Goal: Ask a question

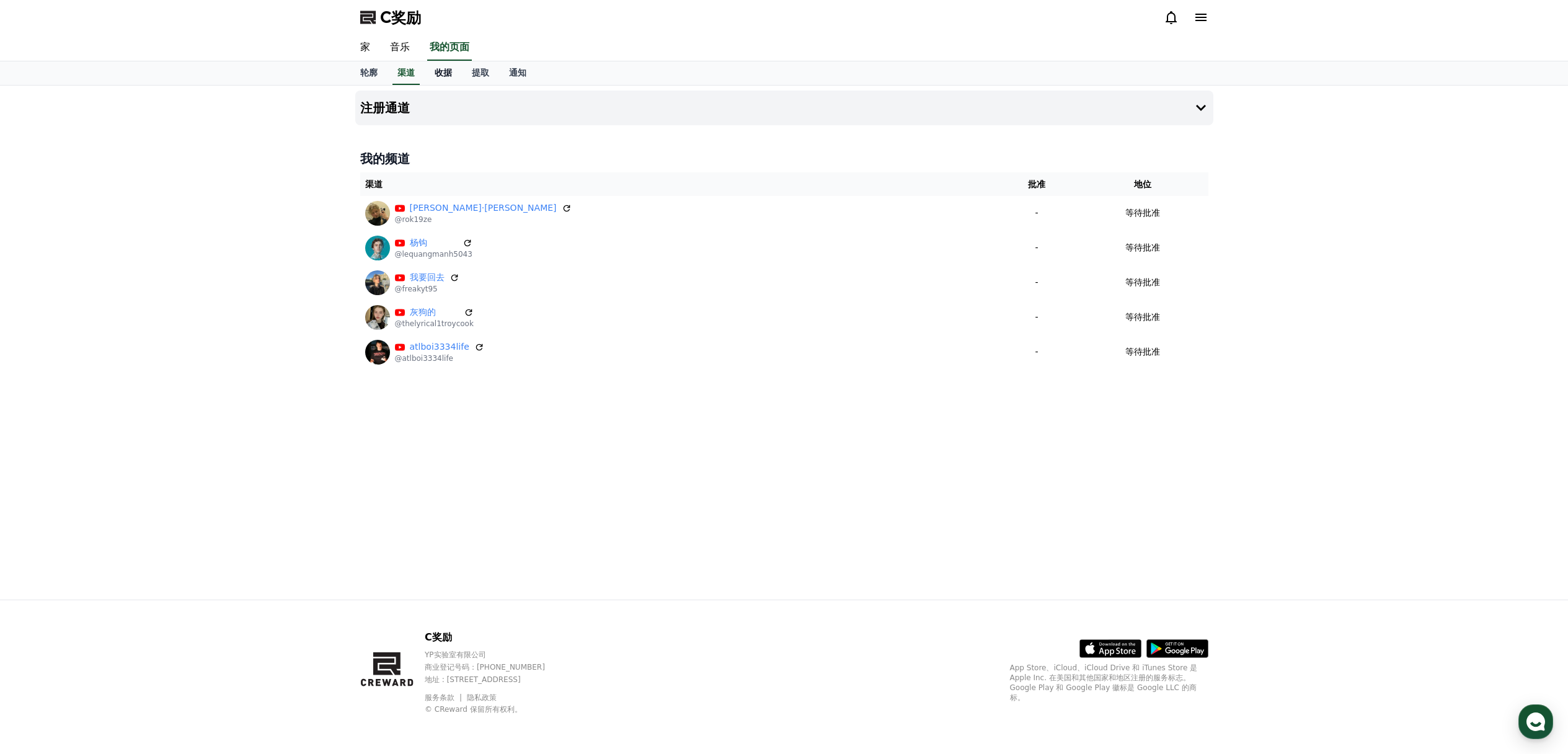
click at [440, 71] on font "收据" at bounding box center [443, 72] width 18 height 10
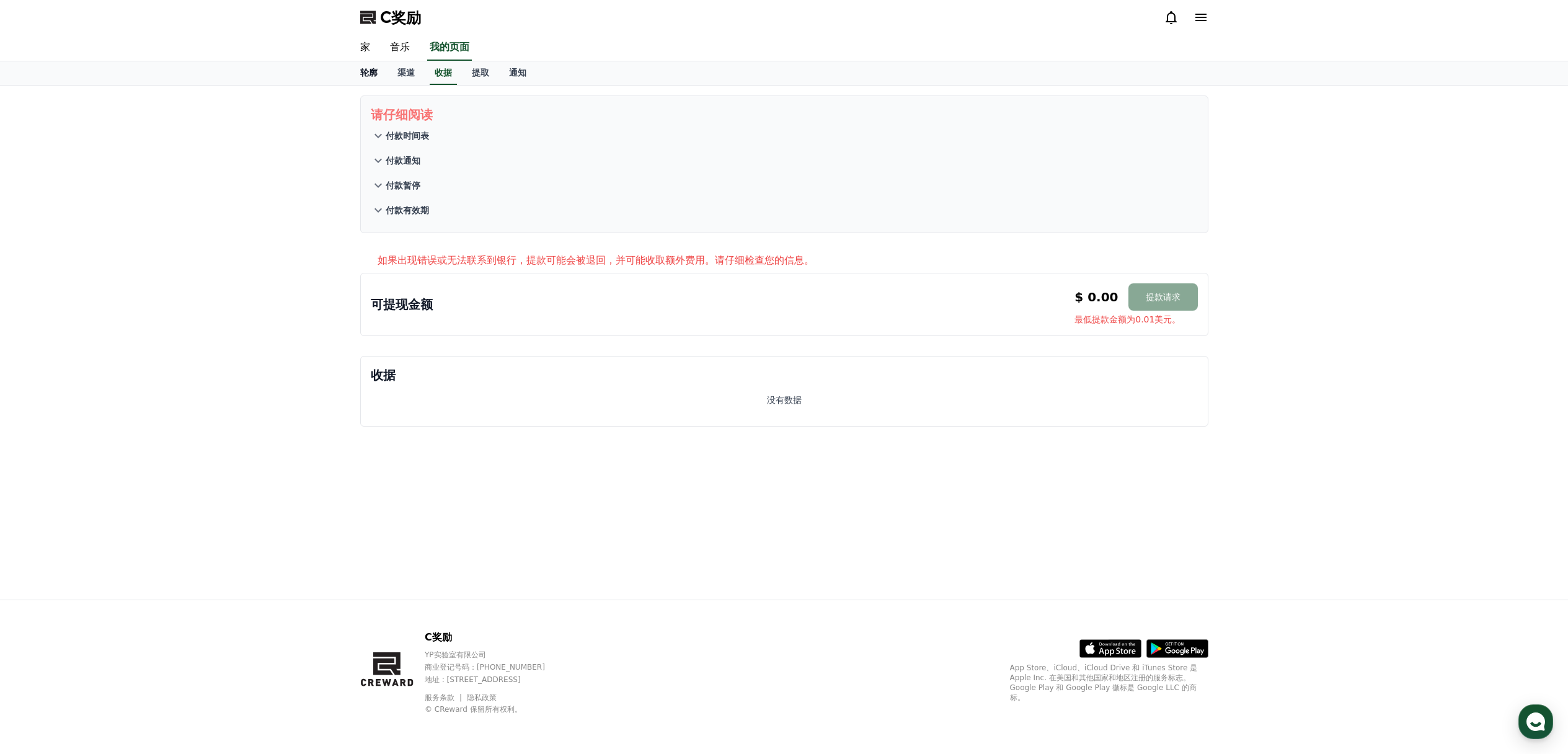
click at [371, 75] on font "轮廓" at bounding box center [369, 72] width 18 height 10
select select "**********"
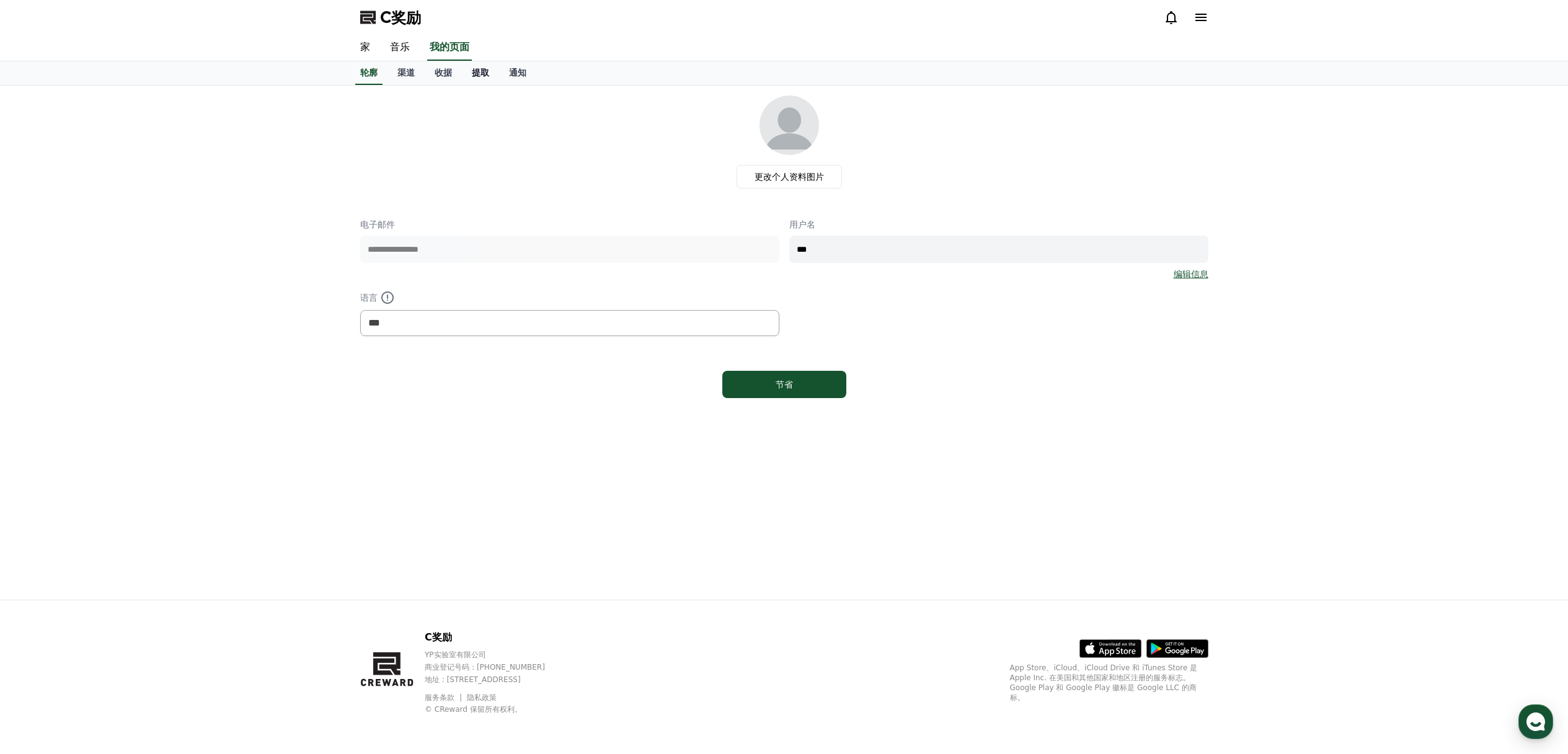
click at [468, 72] on link "提取" at bounding box center [480, 73] width 37 height 23
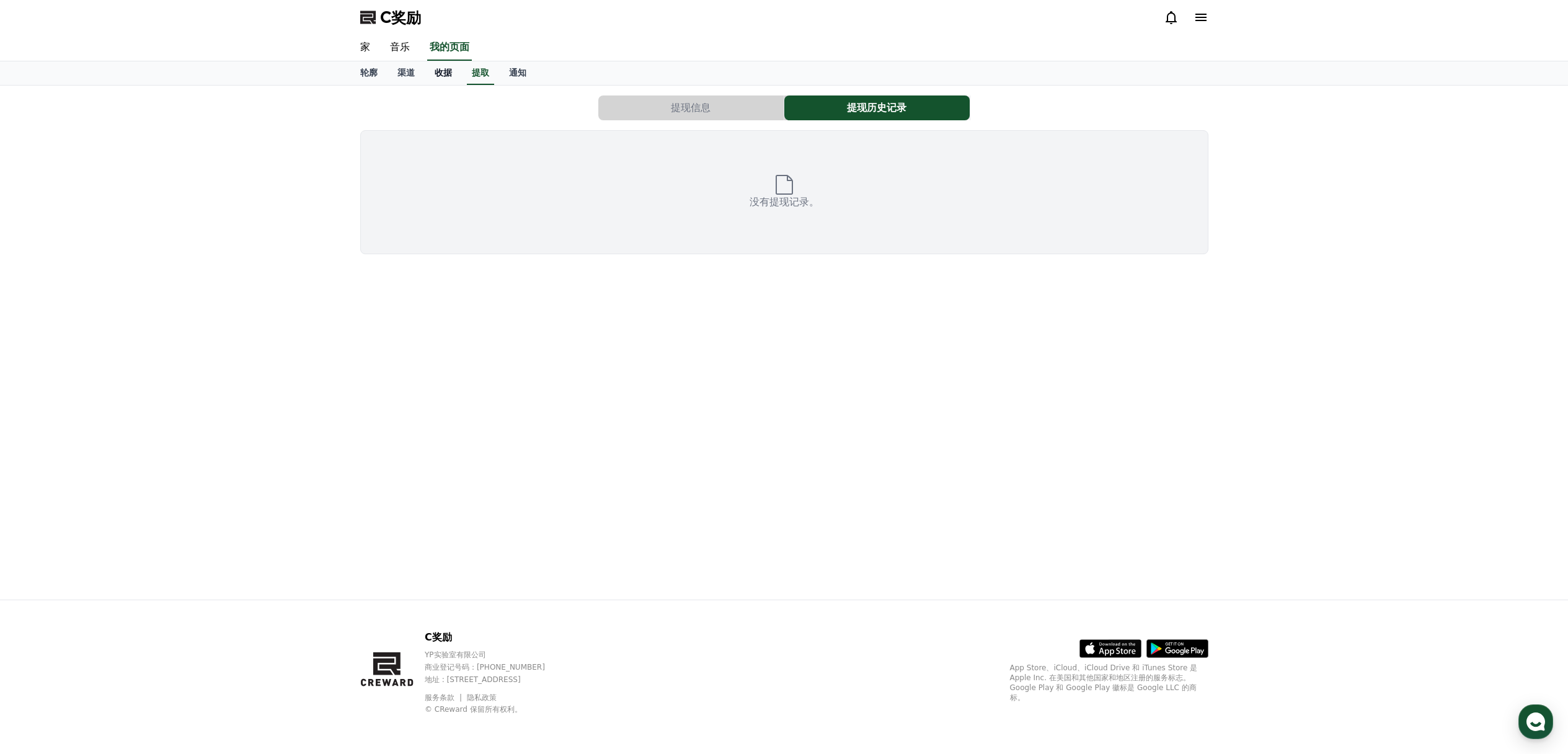
click at [445, 73] on font "收据" at bounding box center [443, 72] width 18 height 10
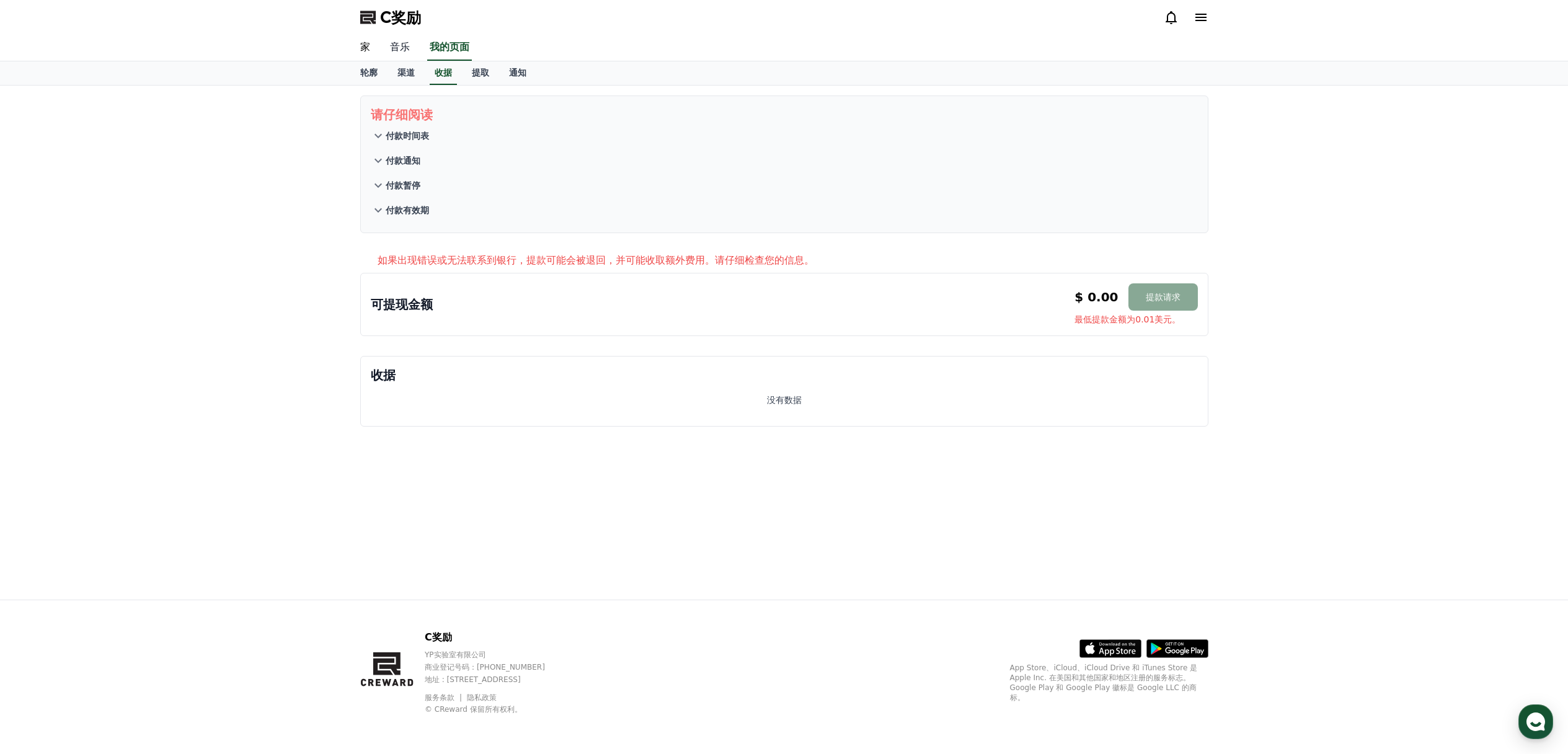
click at [395, 45] on font "音乐" at bounding box center [400, 47] width 20 height 12
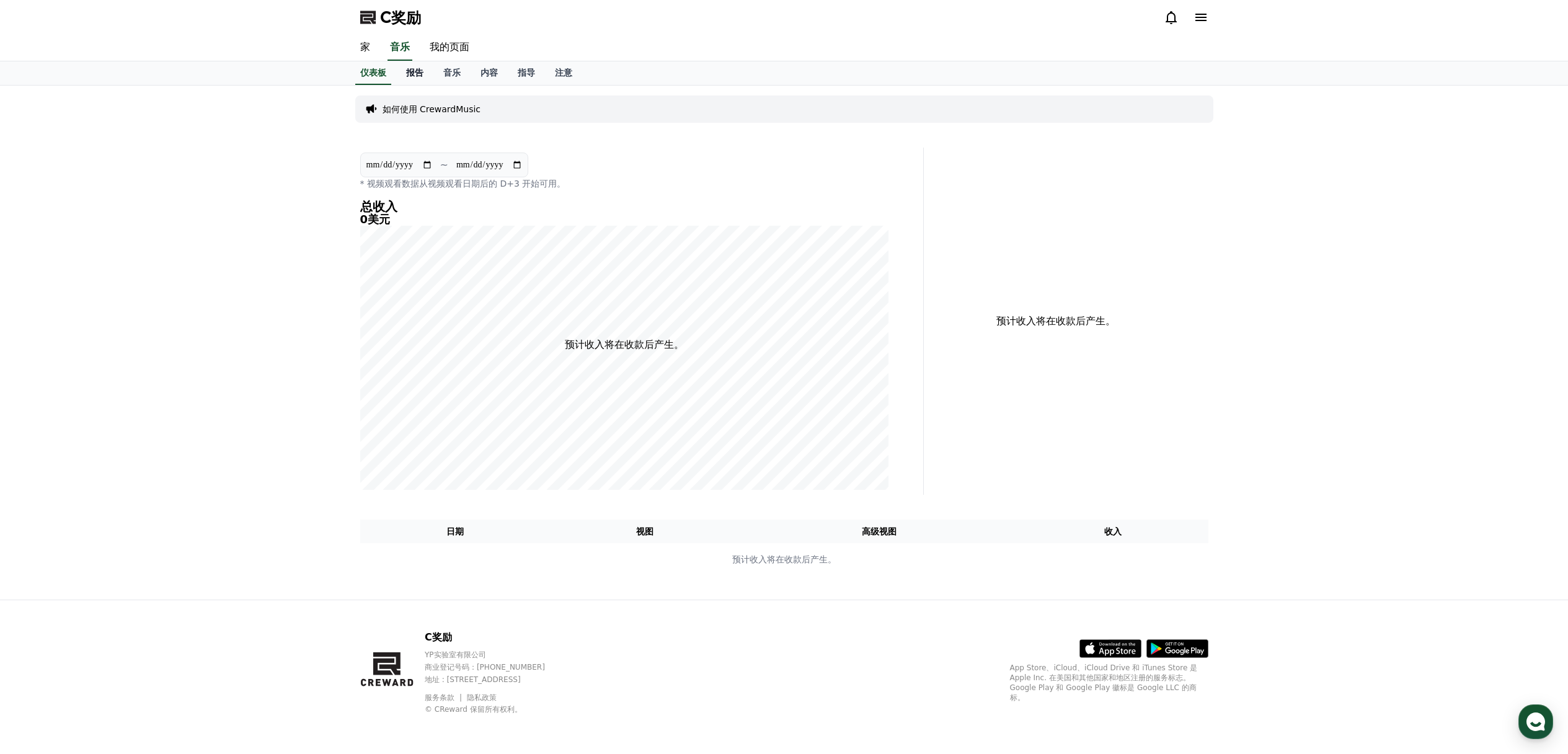
click at [416, 72] on font "报告" at bounding box center [414, 72] width 18 height 10
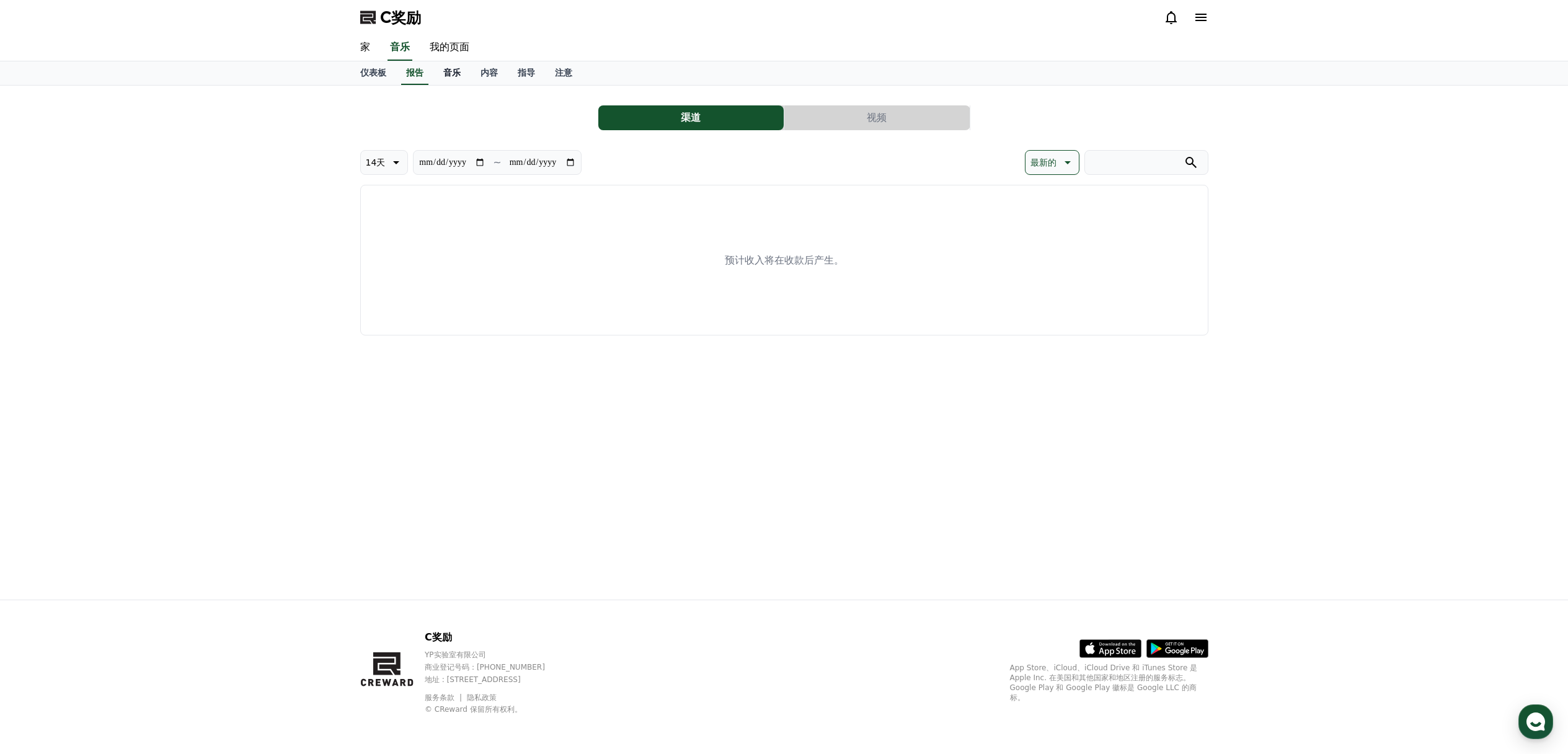
click at [448, 73] on font "音乐" at bounding box center [452, 72] width 18 height 10
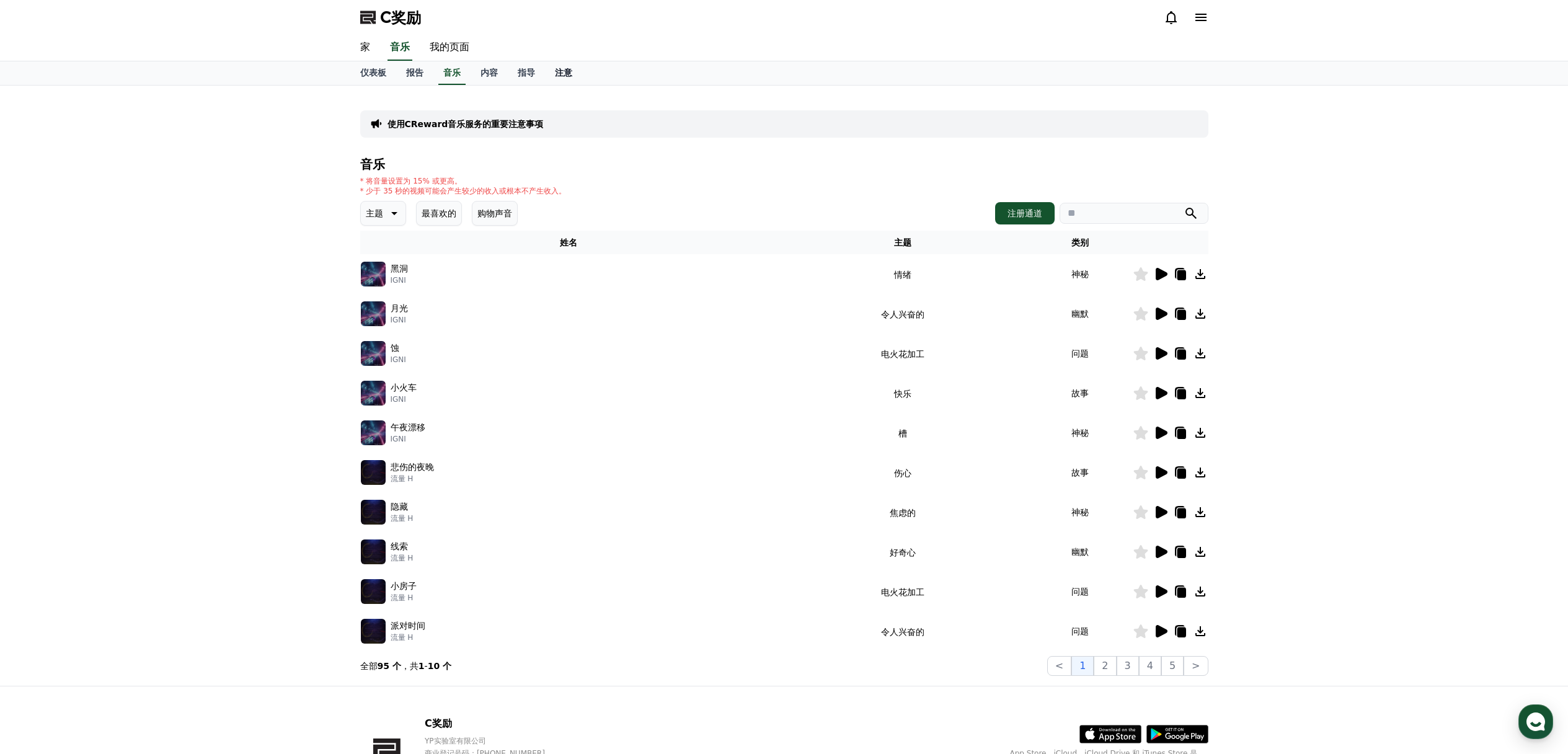
click at [562, 72] on font "注意" at bounding box center [563, 72] width 18 height 10
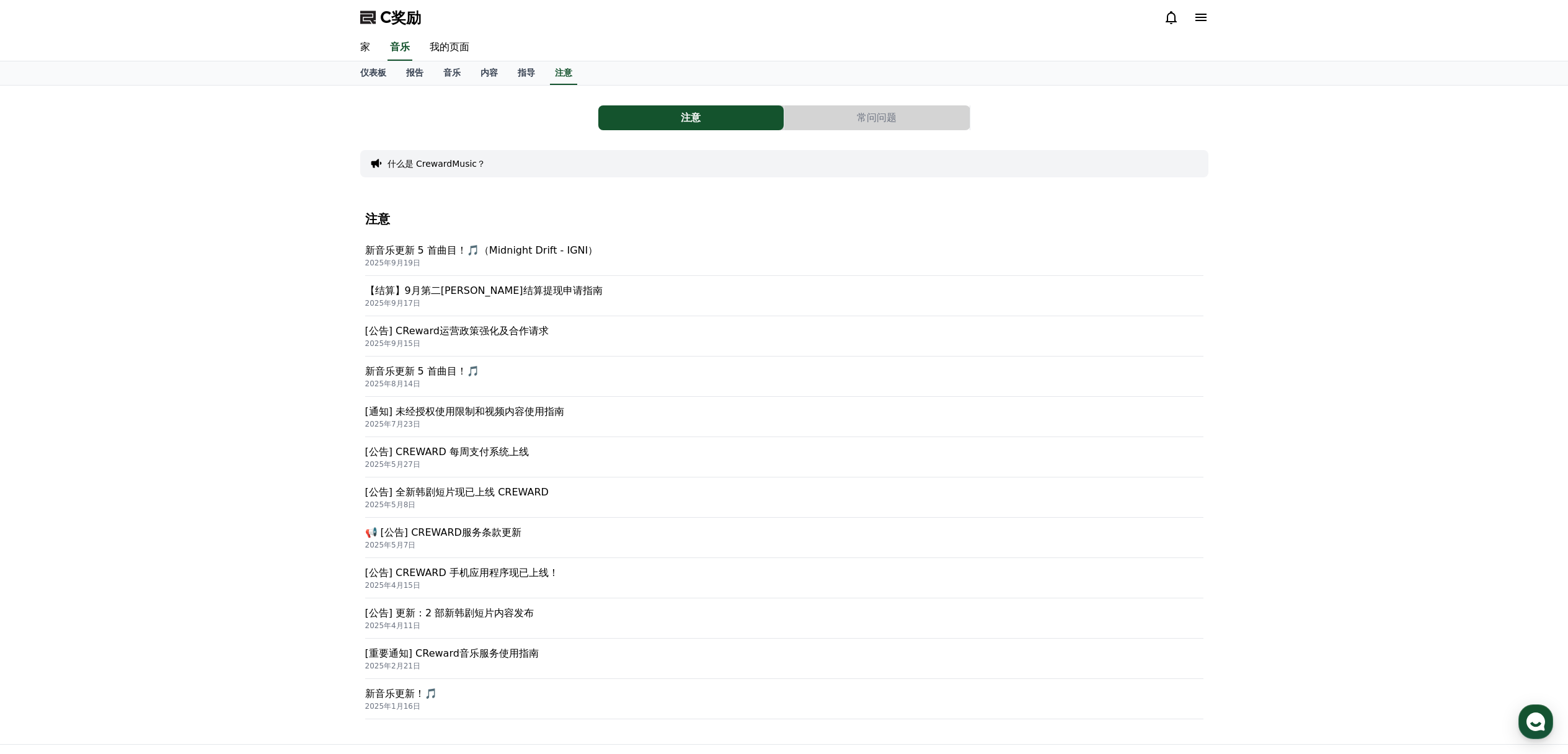
click at [508, 292] on font "【结算】9月第二[PERSON_NAME]结算提现申请指南" at bounding box center [484, 290] width 237 height 12
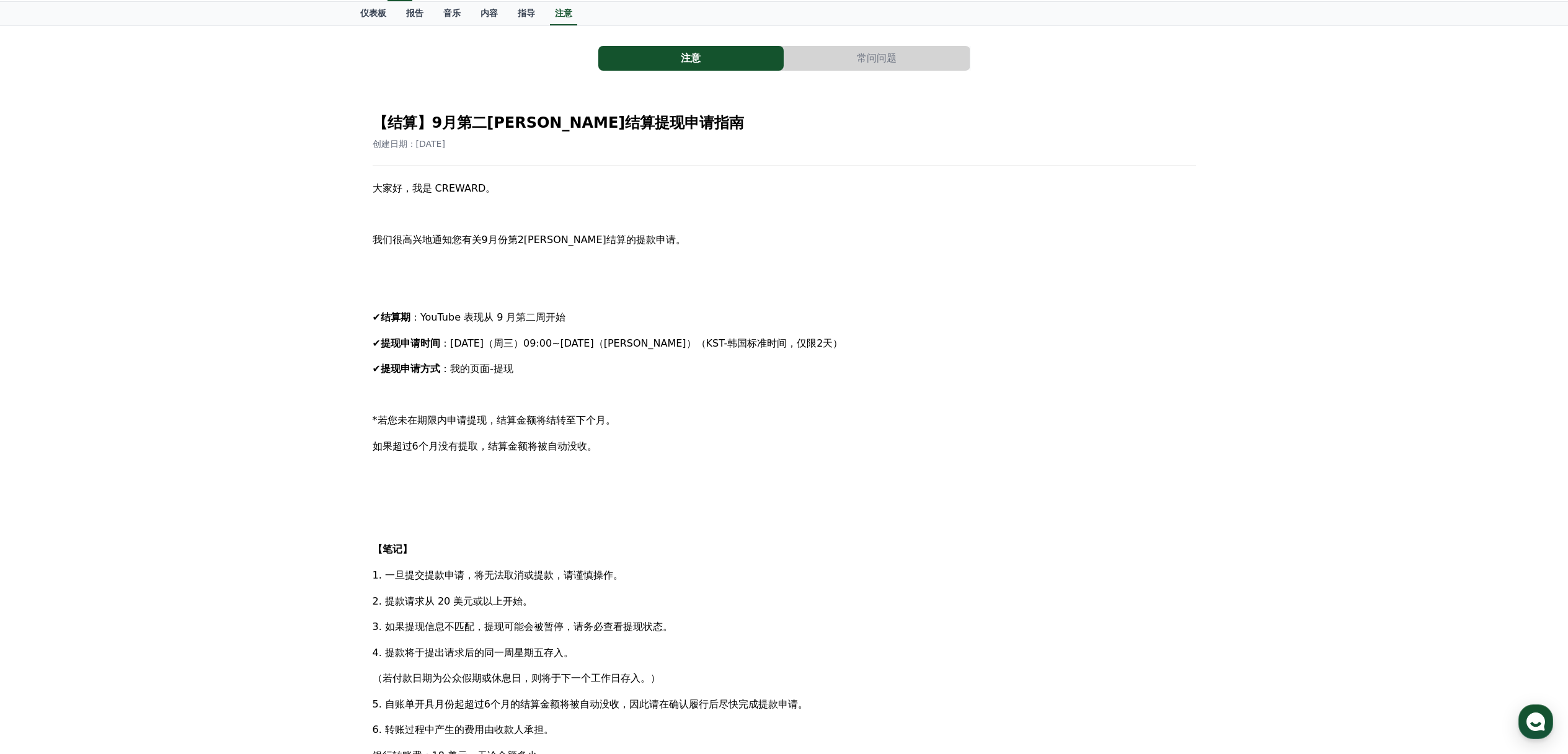
scroll to position [62, 0]
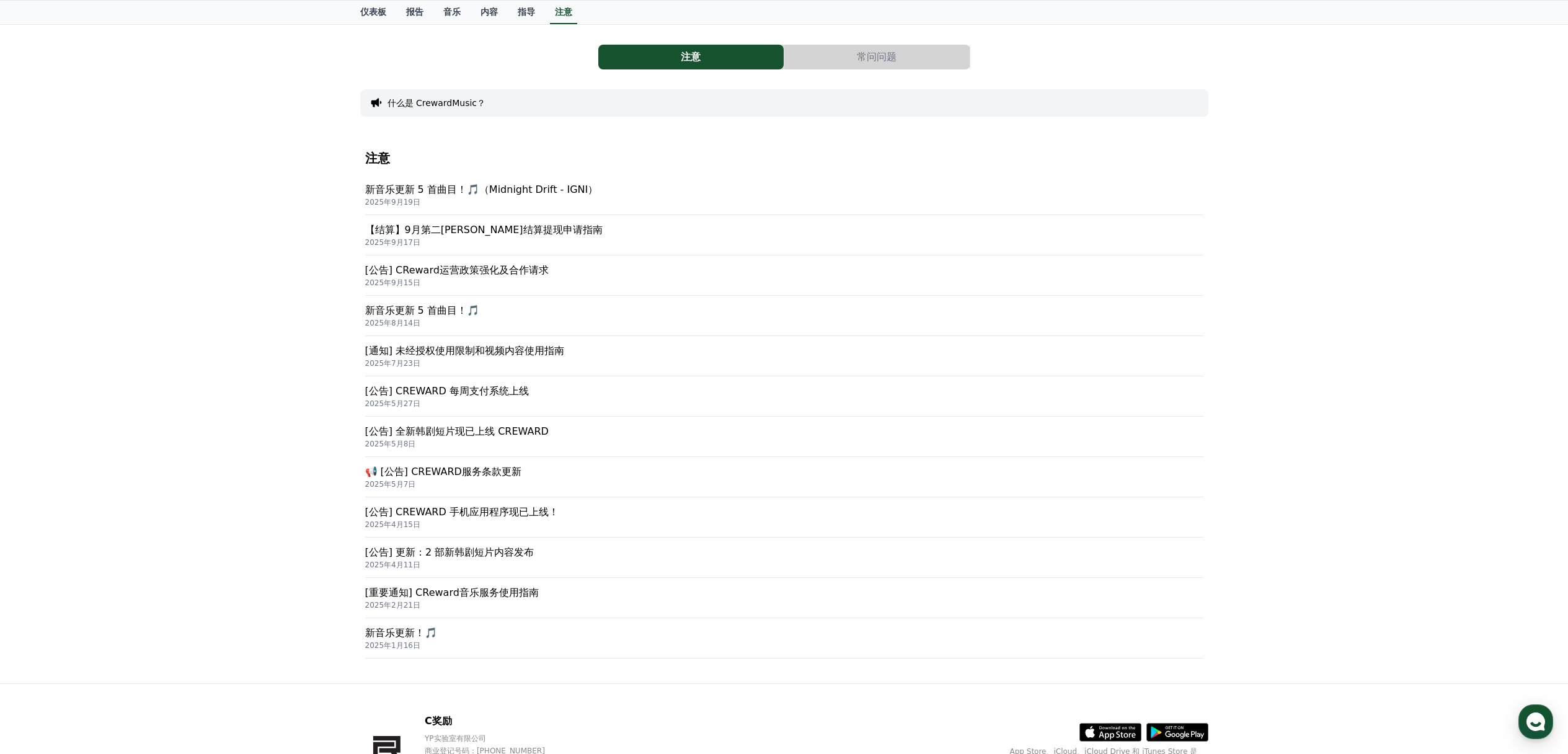
scroll to position [64, 0]
click at [472, 229] on font "【结算】9月第二[PERSON_NAME]结算提现申请指南" at bounding box center [484, 227] width 237 height 12
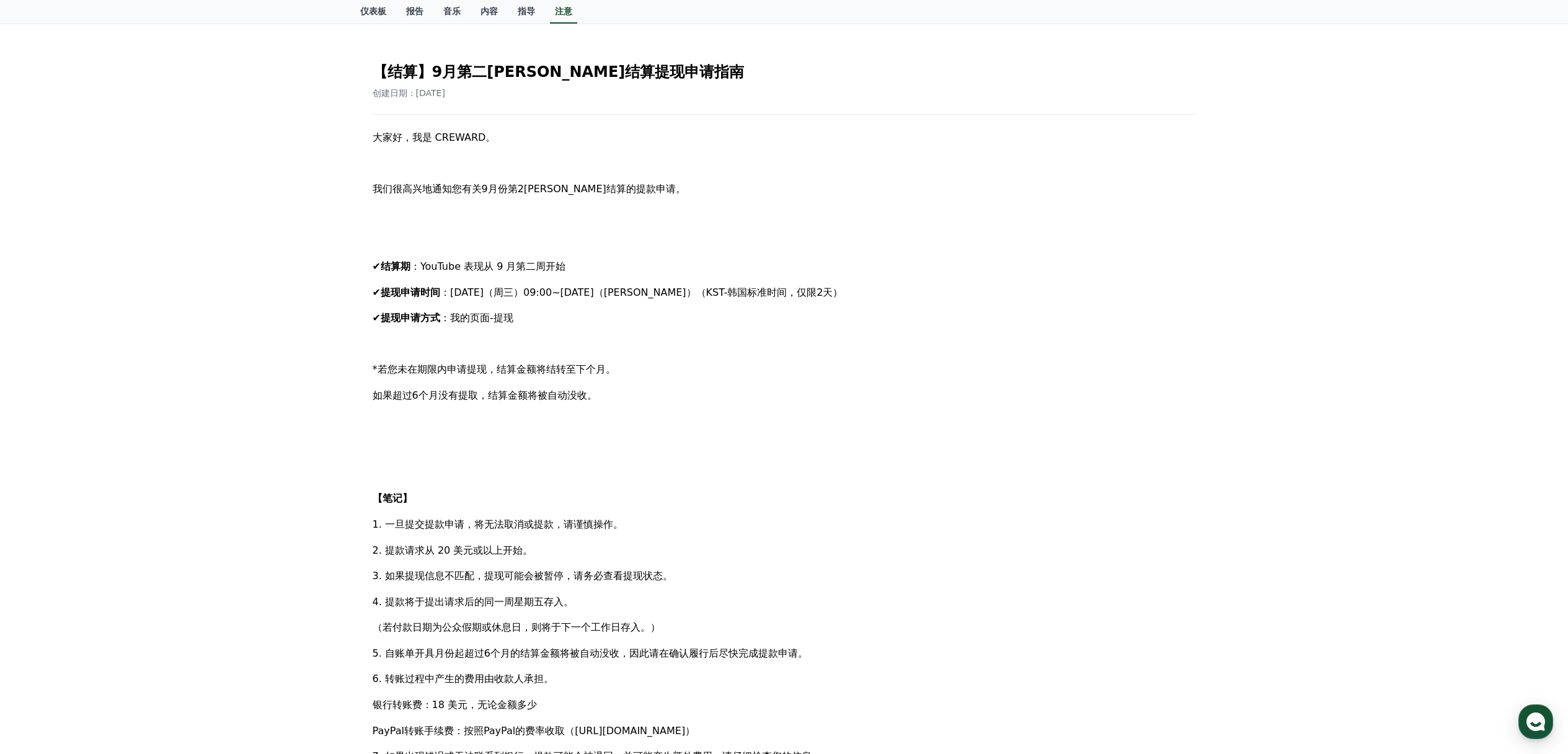
scroll to position [115, 0]
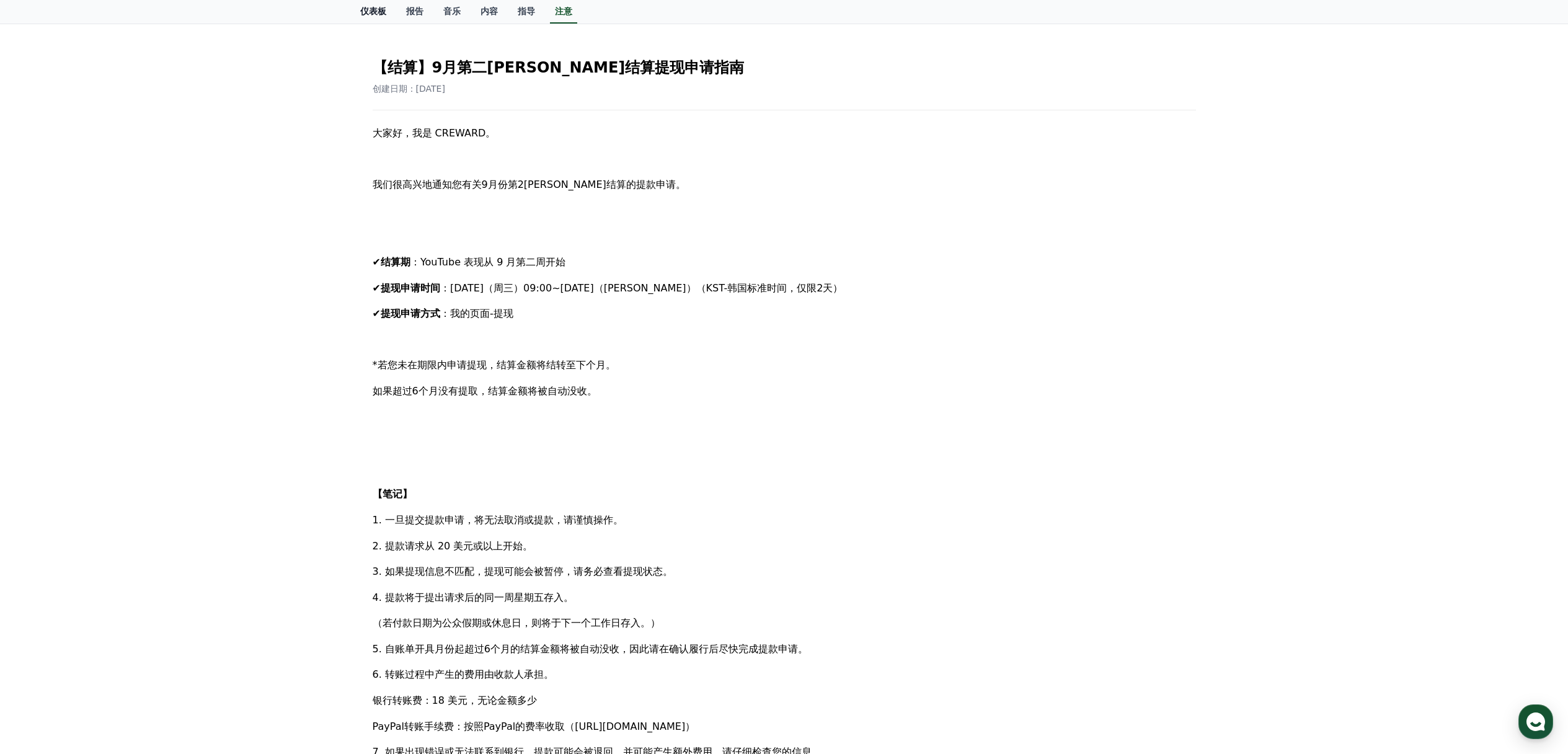
click at [386, 14] on link "仪表板" at bounding box center [373, 12] width 46 height 23
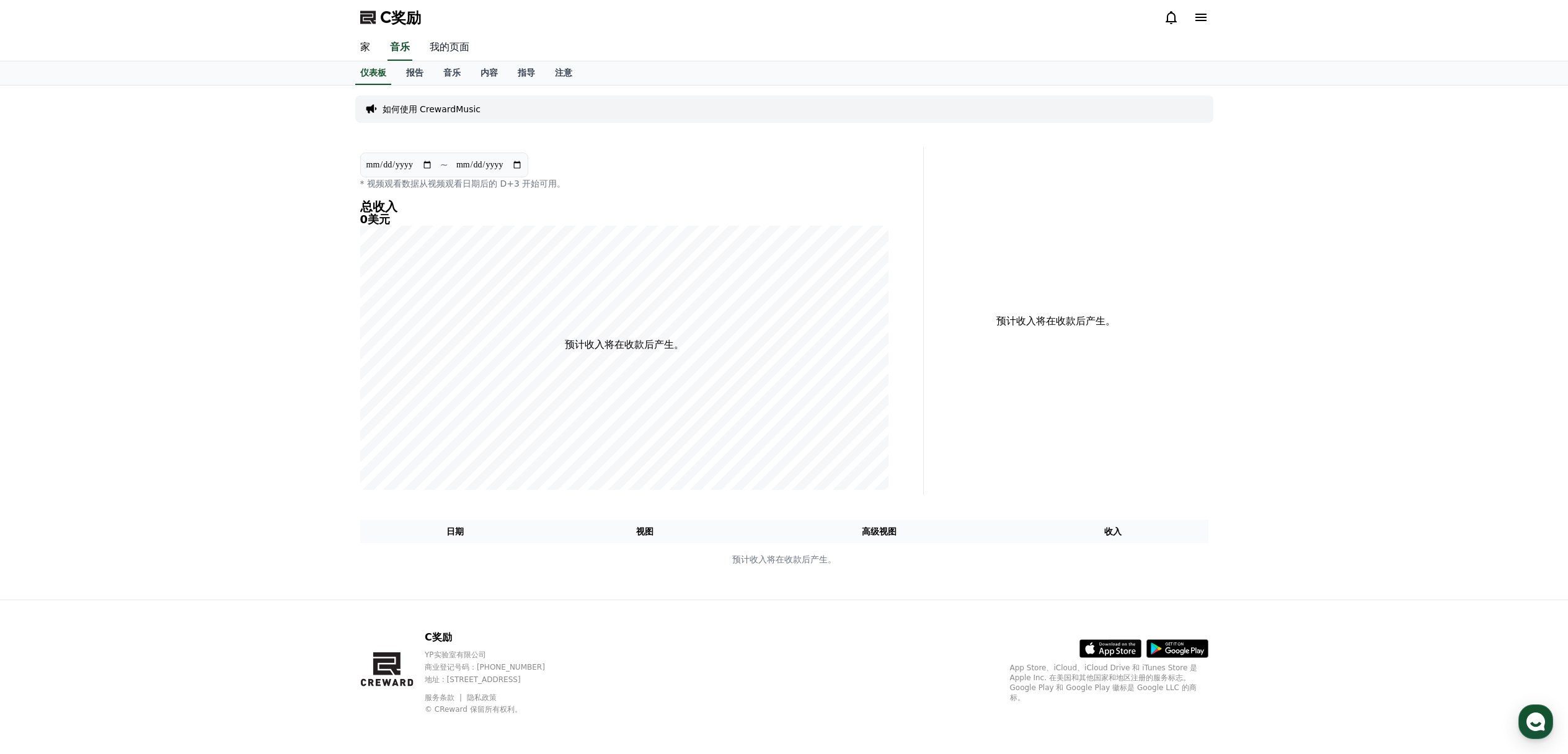
click at [440, 47] on font "我的页面" at bounding box center [449, 47] width 40 height 12
select select "**********"
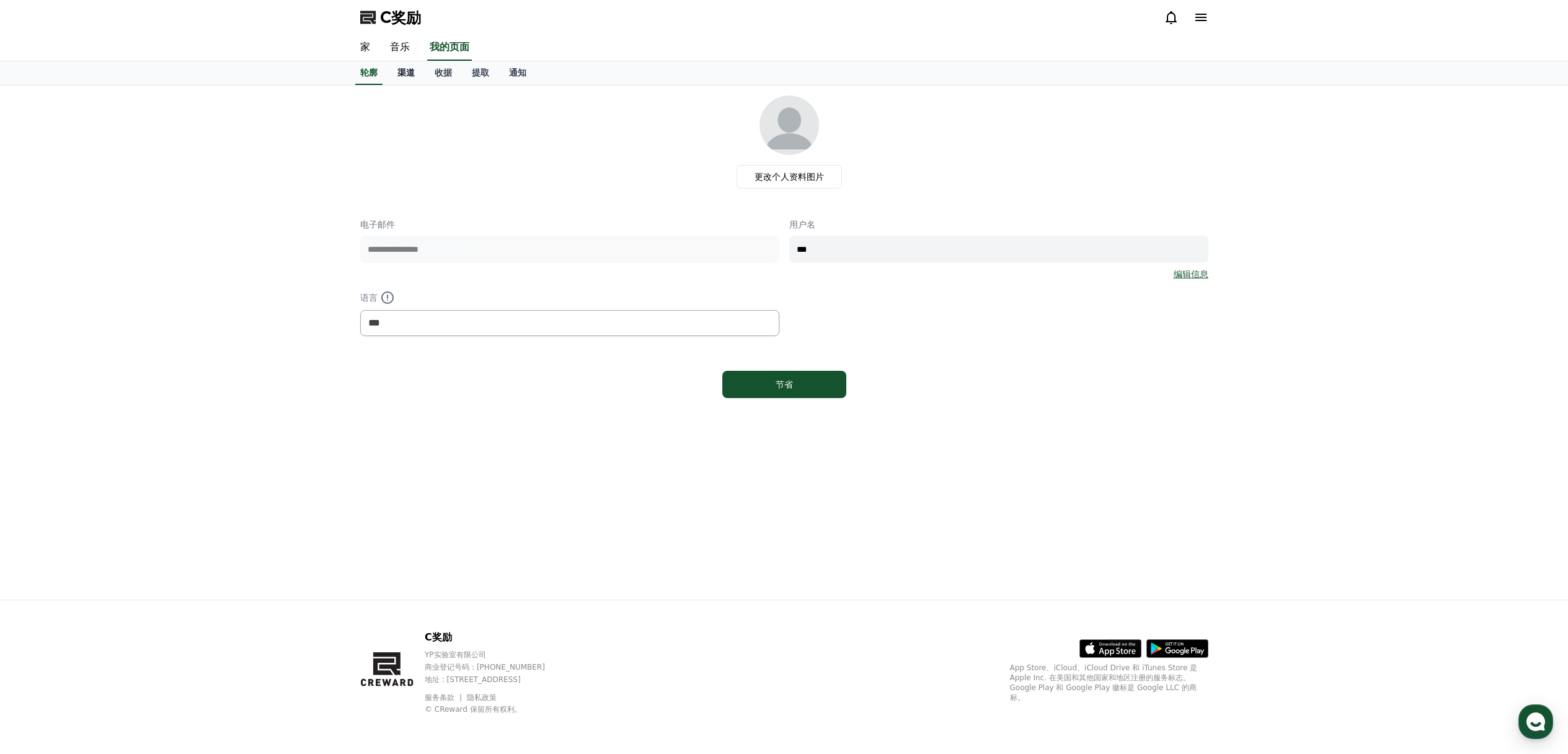
click at [412, 73] on font "渠道" at bounding box center [406, 72] width 18 height 10
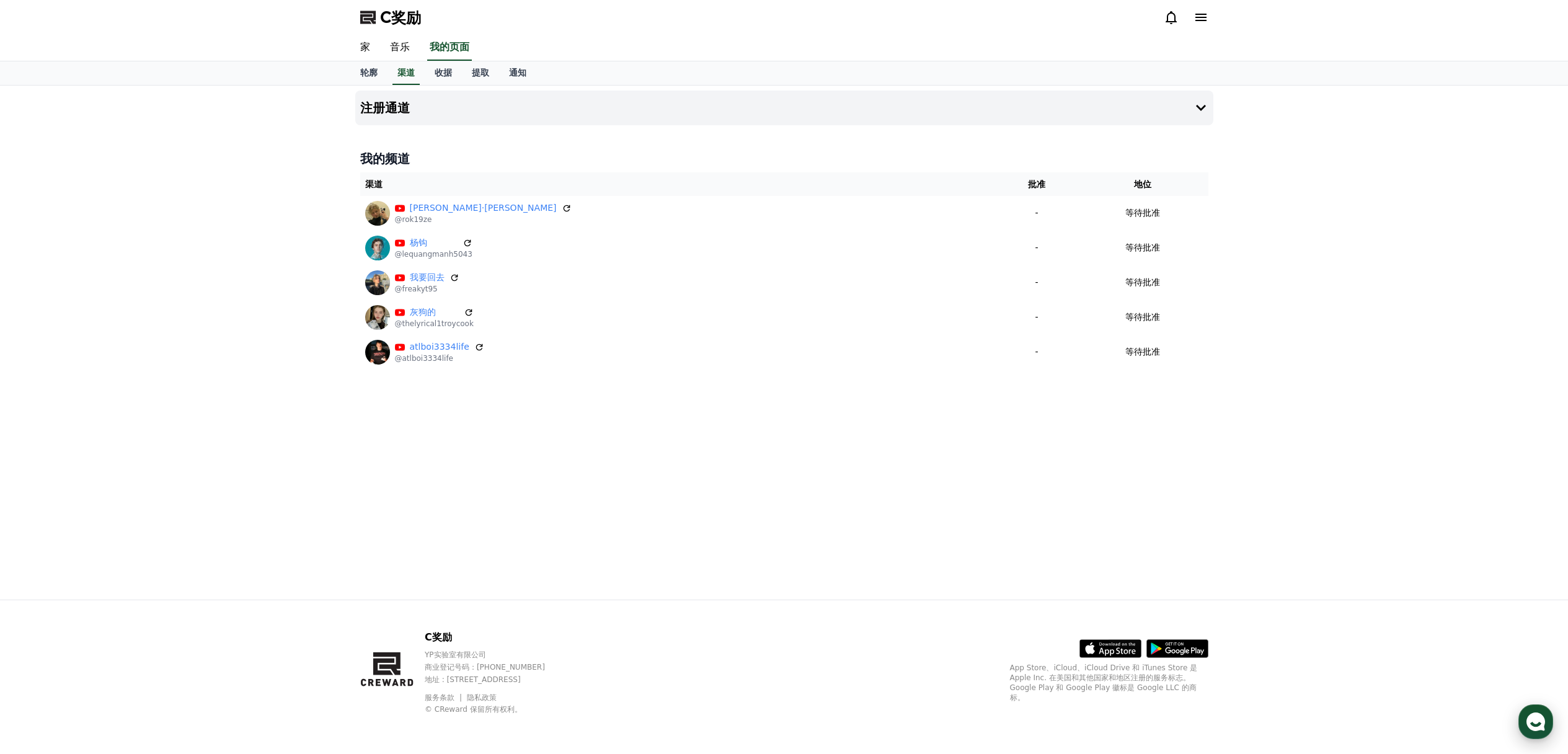
click at [1535, 722] on use "button" at bounding box center [1536, 722] width 19 height 19
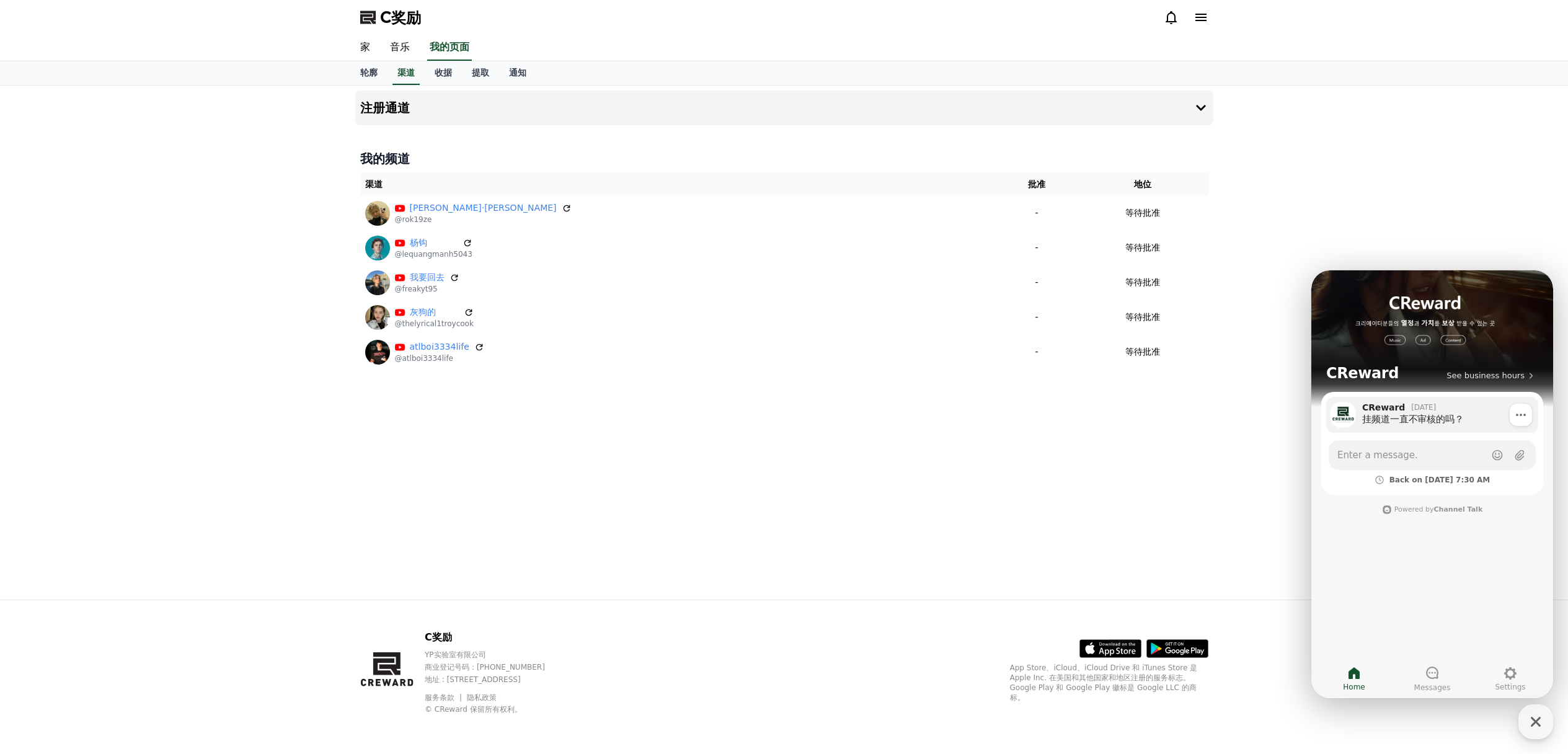
click at [1441, 414] on div "挂频道一直不审核的吗？" at bounding box center [1445, 419] width 167 height 12
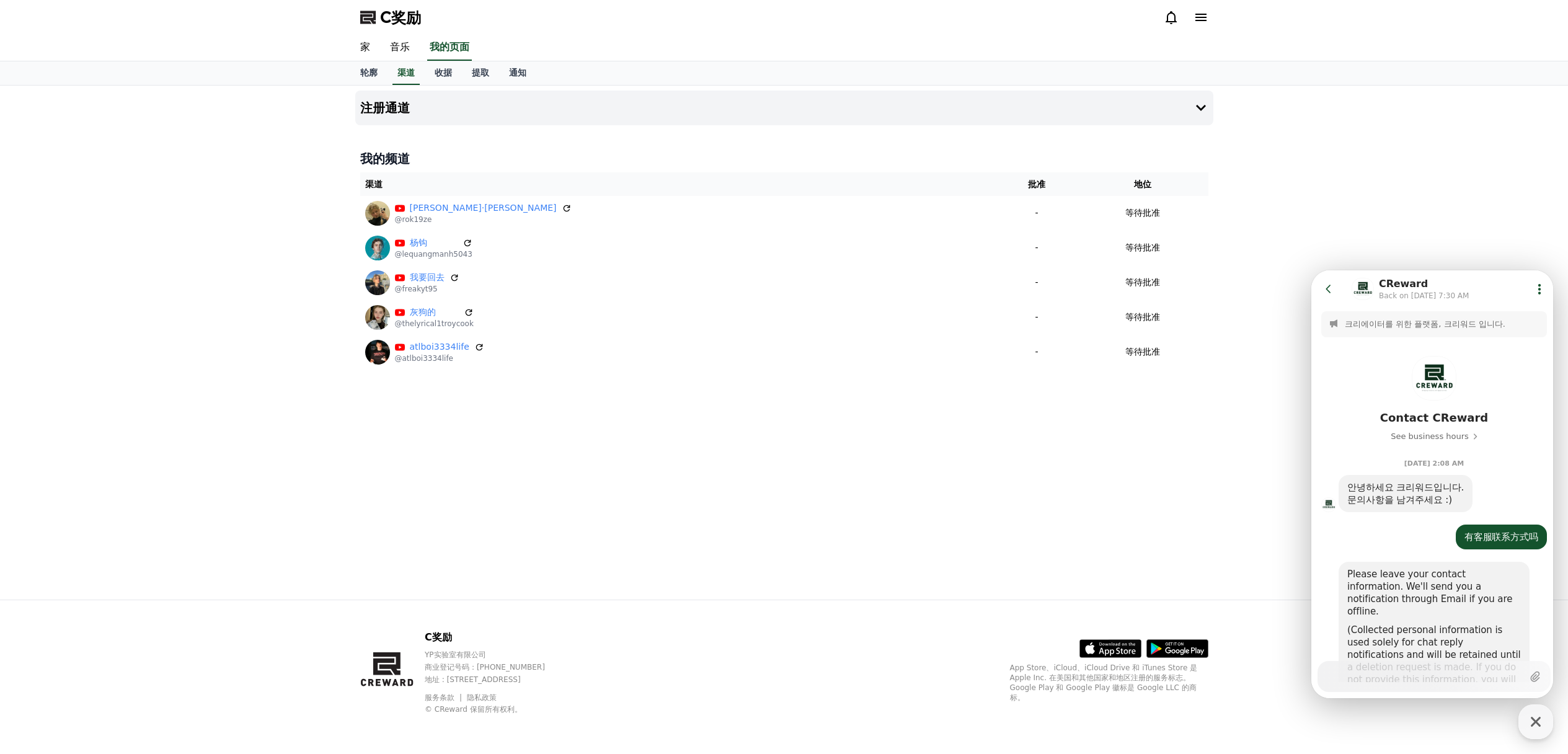
scroll to position [378, 0]
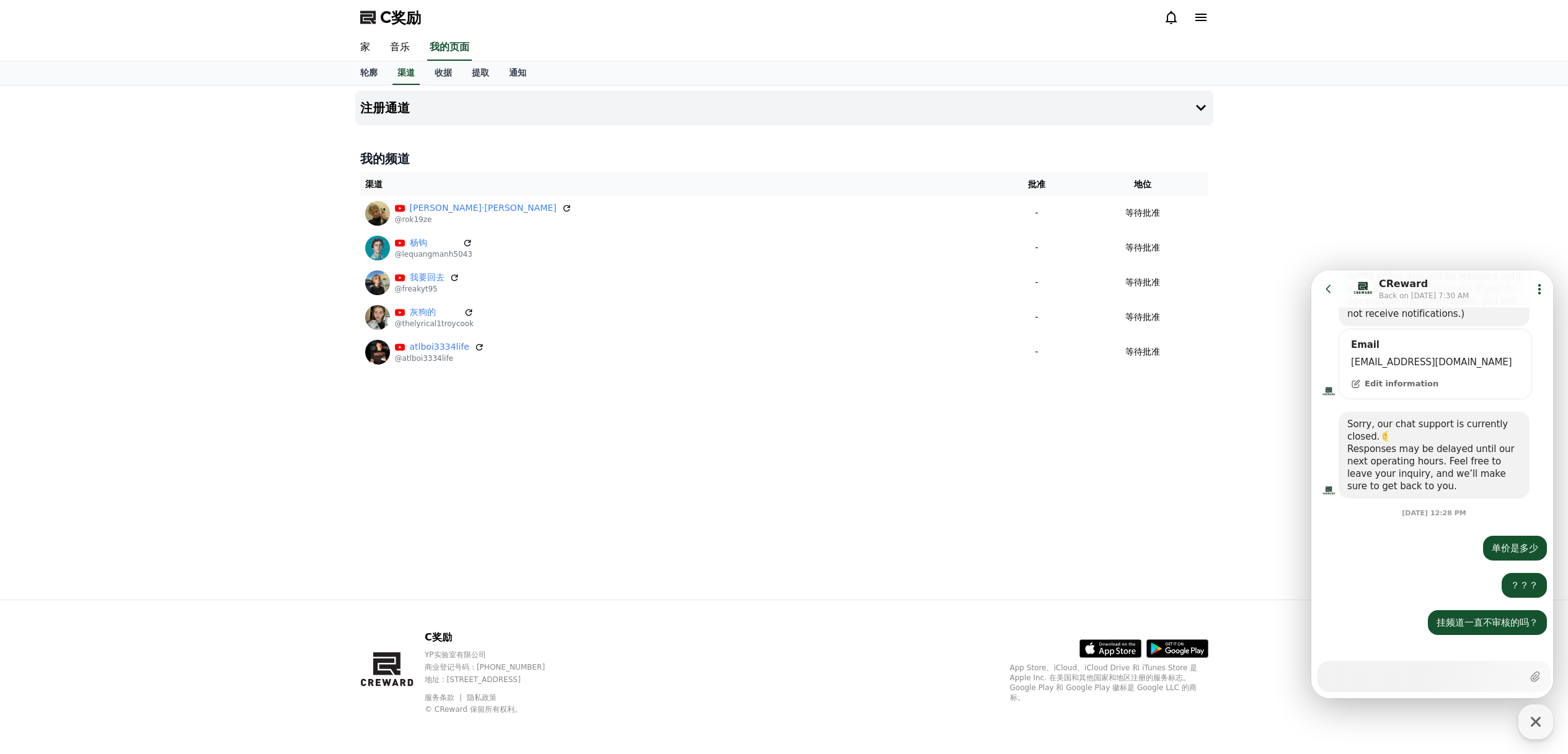
type textarea "*"
type textarea "**"
type textarea "*"
type textarea "***"
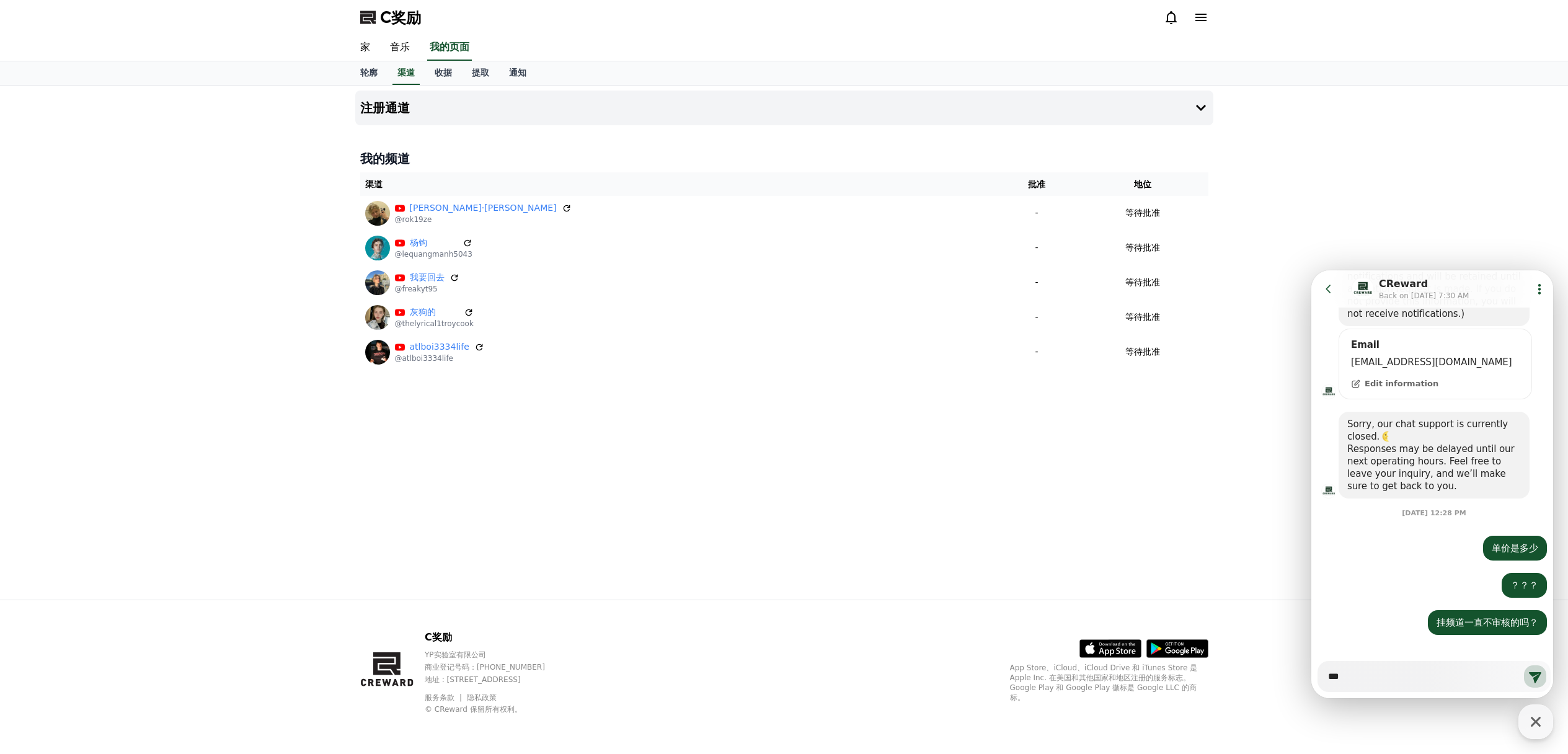
type textarea "*"
type textarea "****"
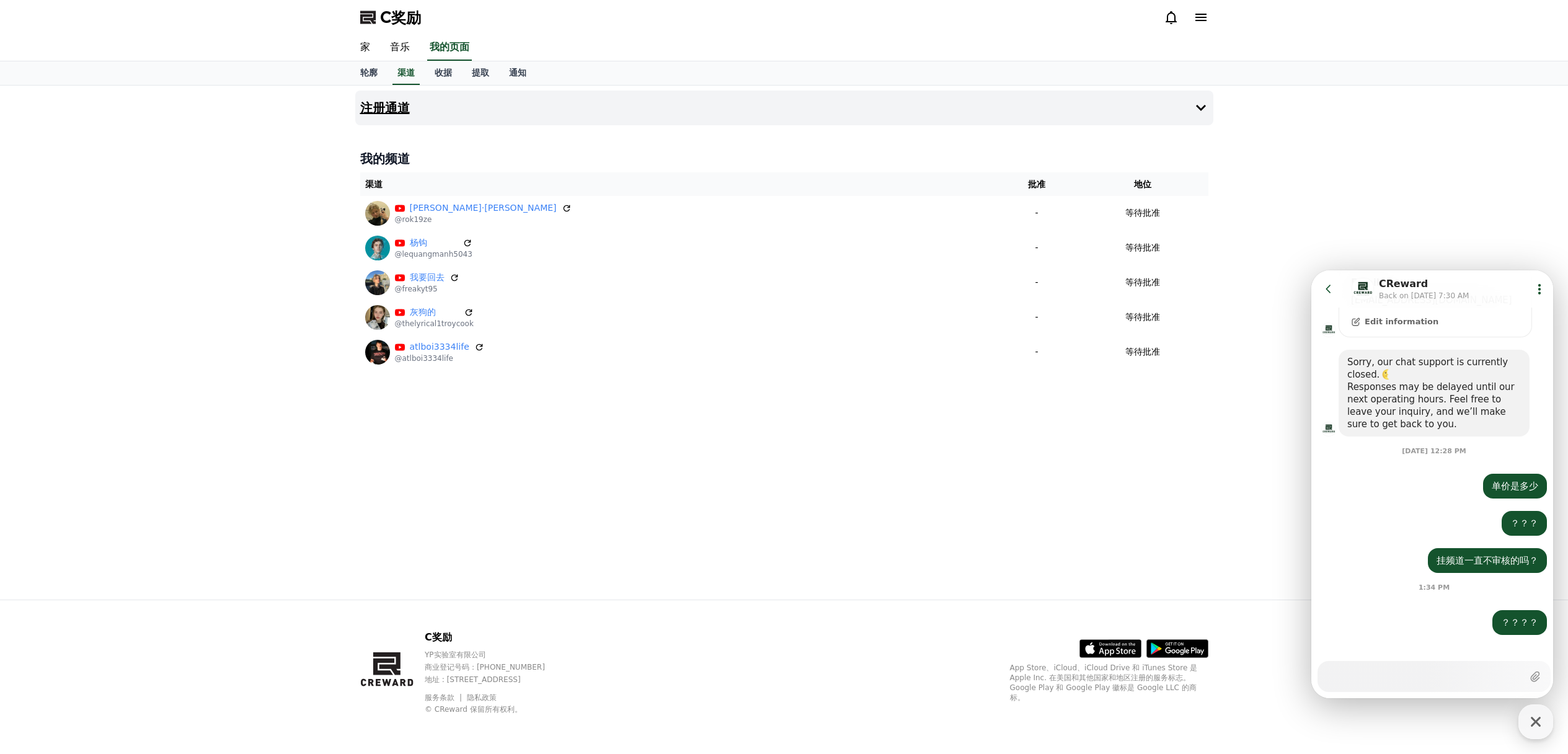
click at [380, 110] on font "注册通道" at bounding box center [385, 108] width 50 height 15
